Goal: Task Accomplishment & Management: Use online tool/utility

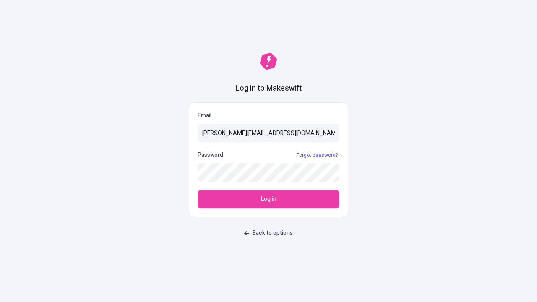
type input "[PERSON_NAME][EMAIL_ADDRESS][DOMAIN_NAME]"
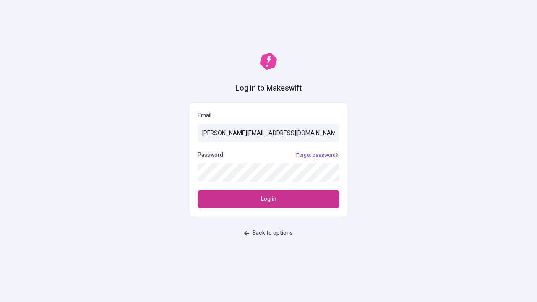
click at [269, 199] on span "Log in" at bounding box center [269, 199] width 16 height 9
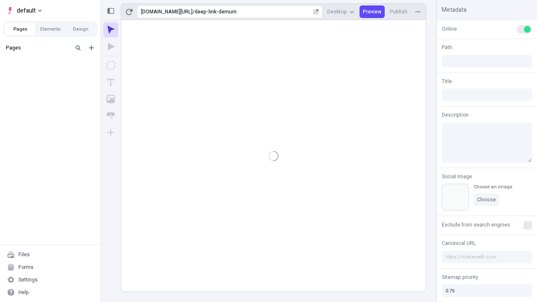
type input "/deep-link-demum"
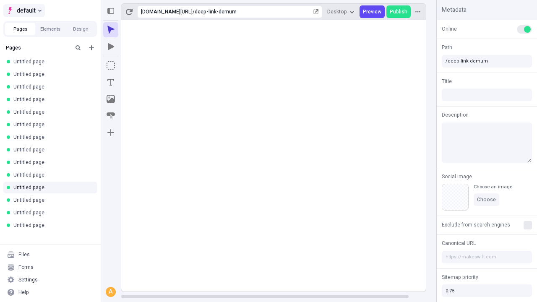
click at [24, 10] on span "default" at bounding box center [26, 10] width 19 height 10
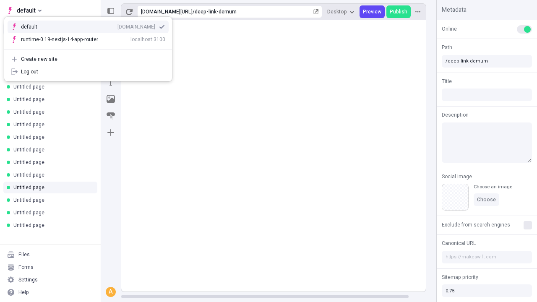
click at [88, 59] on div "Create new site" at bounding box center [93, 59] width 144 height 7
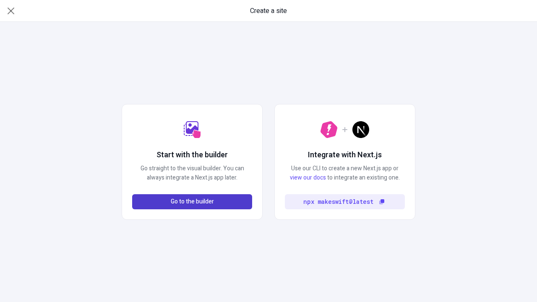
click at [192, 202] on span "Go to the builder" at bounding box center [192, 201] width 43 height 9
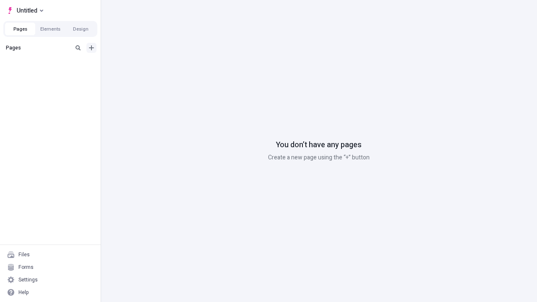
click at [92, 48] on icon "Add new" at bounding box center [91, 47] width 5 height 5
click at [136, 65] on span "Blank page" at bounding box center [141, 65] width 52 height 7
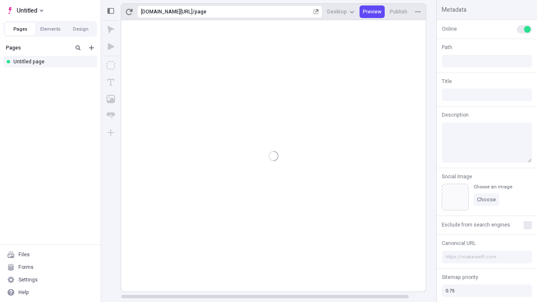
type input "/page"
click at [111, 65] on icon "Box" at bounding box center [111, 65] width 8 height 8
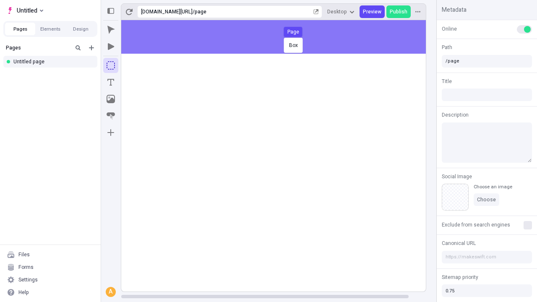
click at [282, 37] on div "Box Page" at bounding box center [268, 151] width 537 height 302
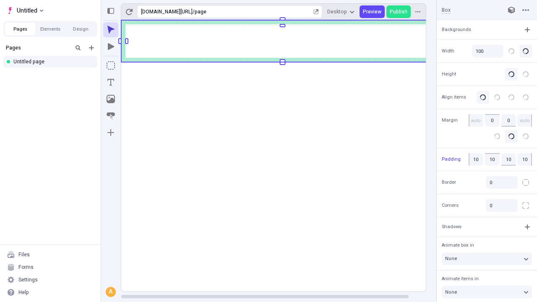
click at [111, 99] on icon "Image" at bounding box center [111, 99] width 8 height 8
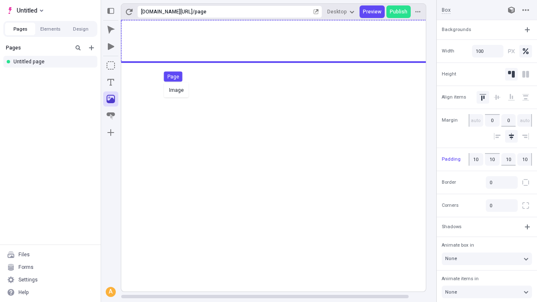
click at [282, 41] on div "Image Page" at bounding box center [268, 151] width 537 height 302
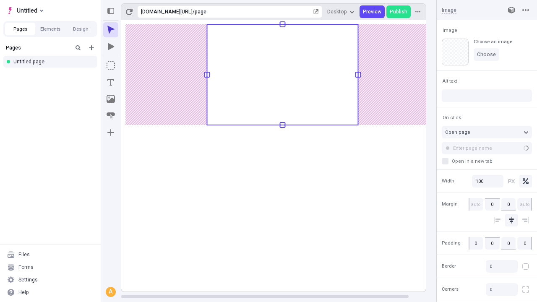
click at [111, 82] on icon "Text" at bounding box center [110, 82] width 7 height 7
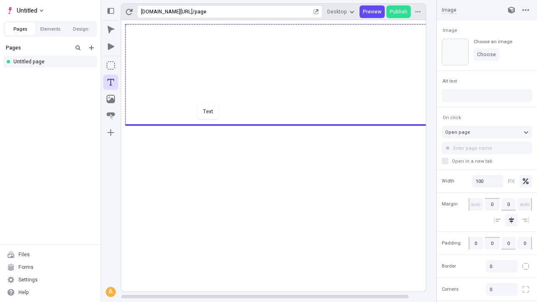
click at [282, 124] on div "Text" at bounding box center [268, 151] width 537 height 302
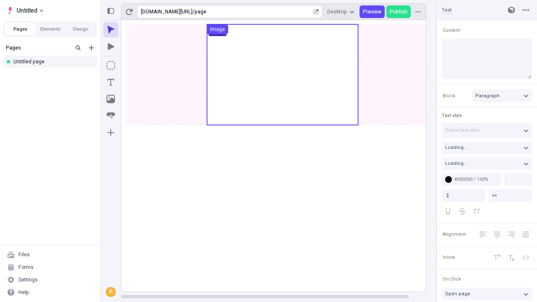
type input "18"
type input "1.5"
type textarea "Distinctively pontificate next-generation services. Competently architect lever…"
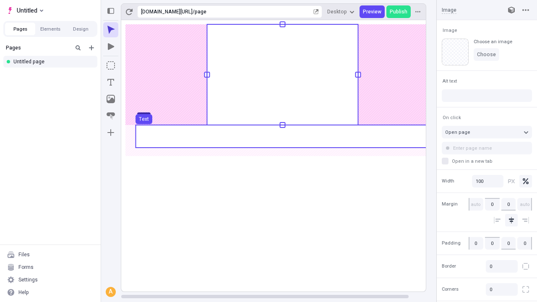
click at [282, 136] on use at bounding box center [283, 136] width 294 height 23
click at [282, 136] on rect at bounding box center [282, 156] width 323 height 272
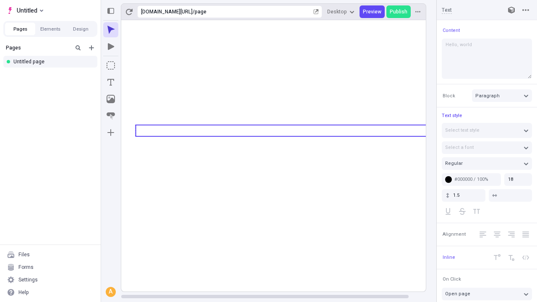
type textarea "Hello, world!"
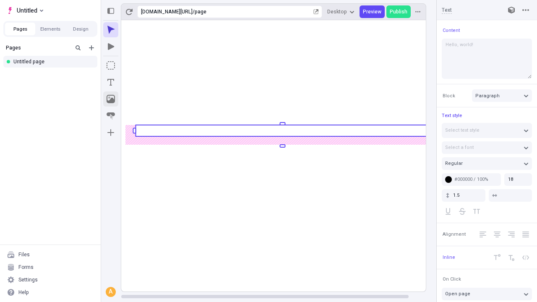
click at [111, 99] on icon "Image" at bounding box center [111, 99] width 8 height 8
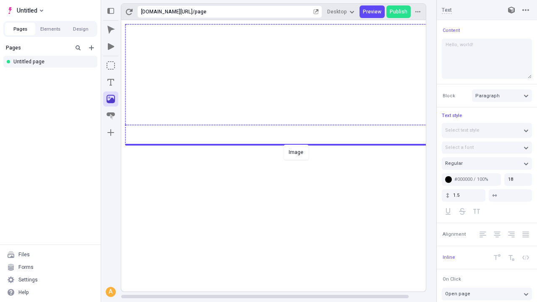
click at [282, 144] on div "Image" at bounding box center [268, 151] width 537 height 302
